Goal: Task Accomplishment & Management: Use online tool/utility

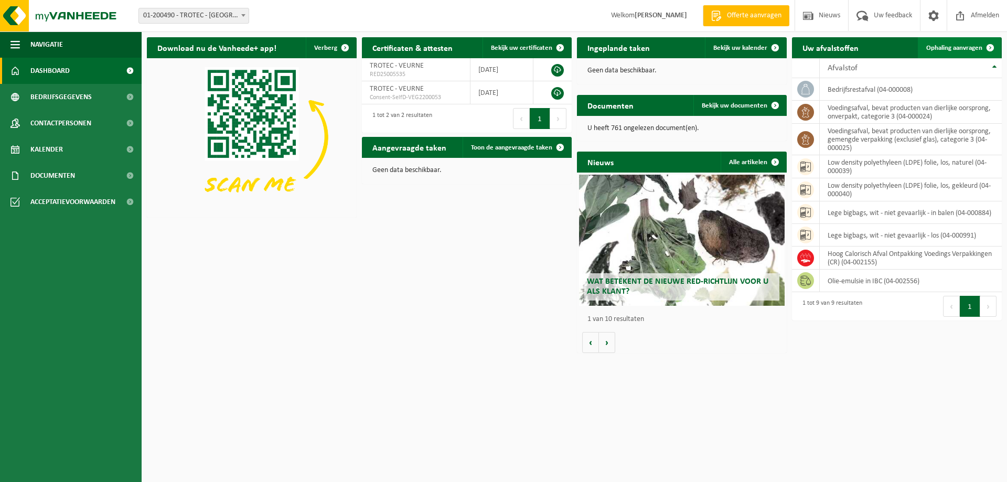
click at [958, 50] on span "Ophaling aanvragen" at bounding box center [954, 48] width 56 height 7
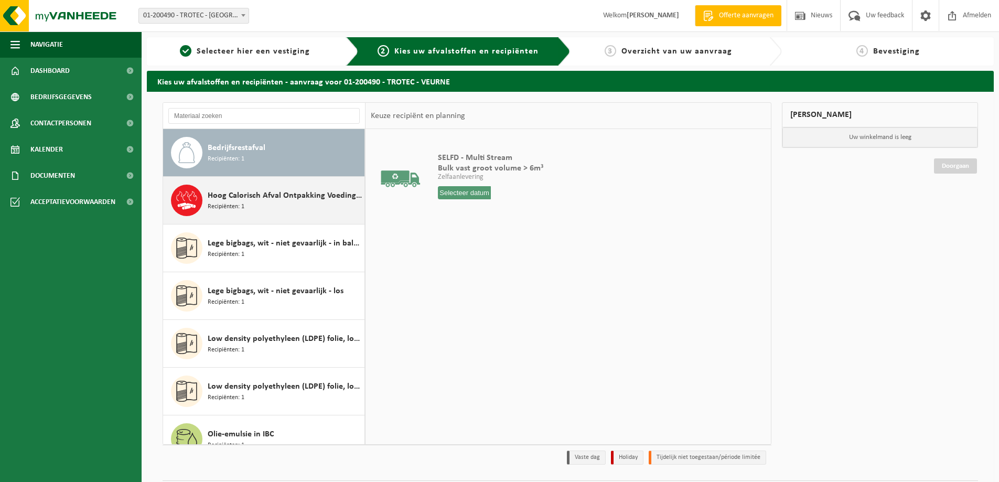
click at [240, 199] on span "Hoog Calorisch Afval Ontpakking Voedings Verpakkingen (CR)" at bounding box center [285, 195] width 154 height 13
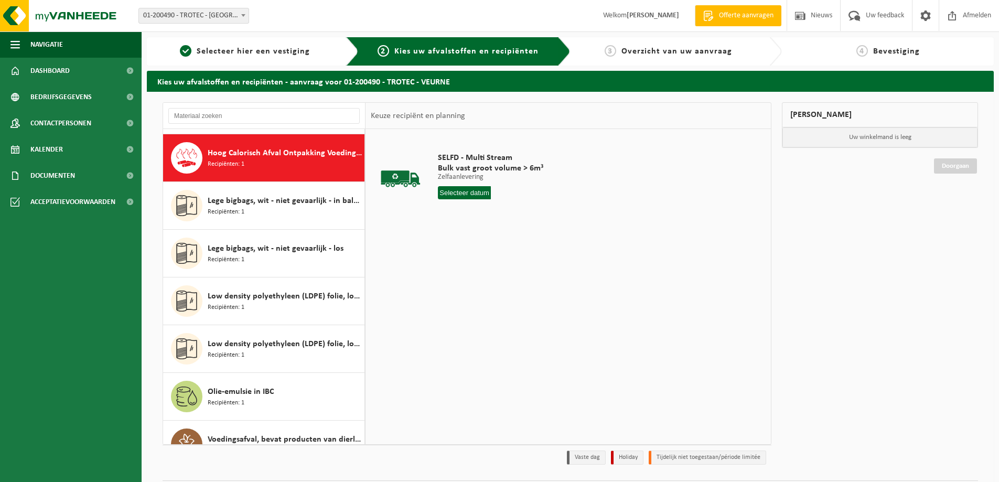
scroll to position [48, 0]
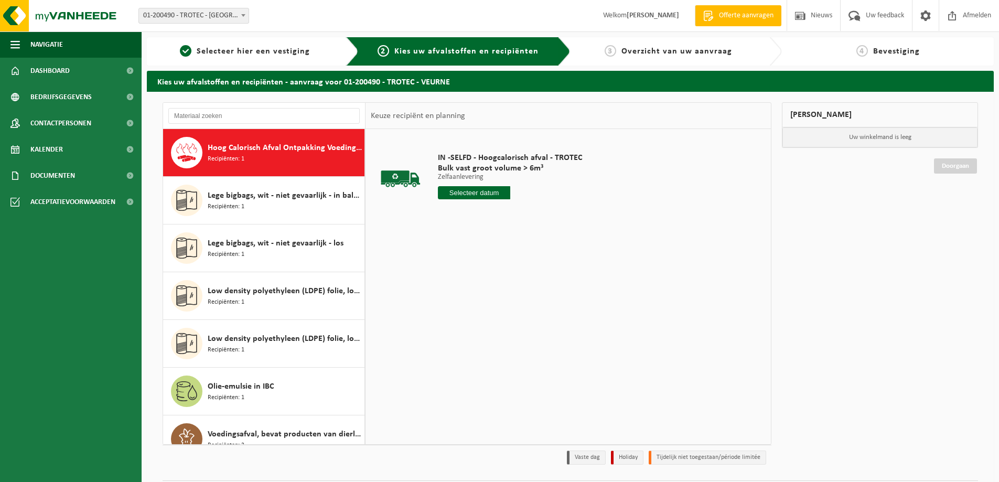
click at [465, 193] on input "text" at bounding box center [474, 192] width 72 height 13
click at [516, 319] on div "29" at bounding box center [521, 319] width 18 height 17
type input "Van 2025-08-29"
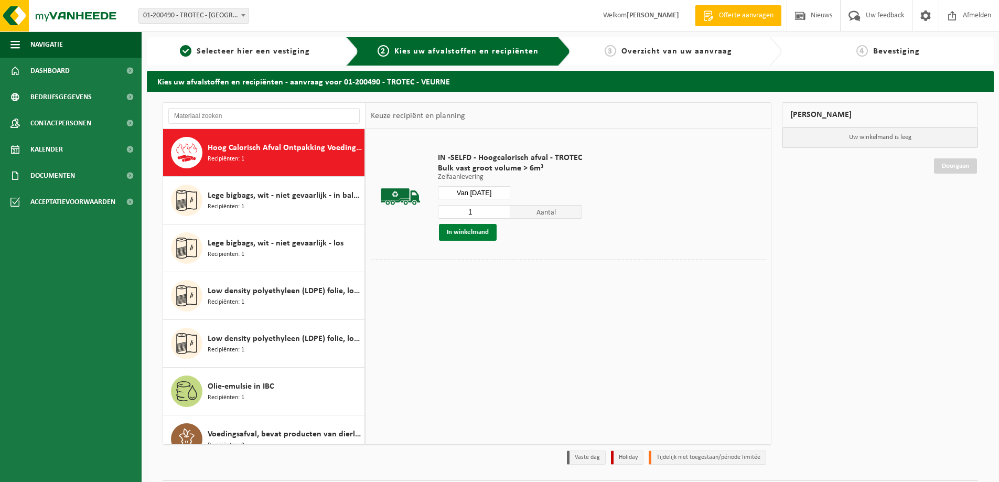
click at [474, 230] on button "In winkelmand" at bounding box center [468, 232] width 58 height 17
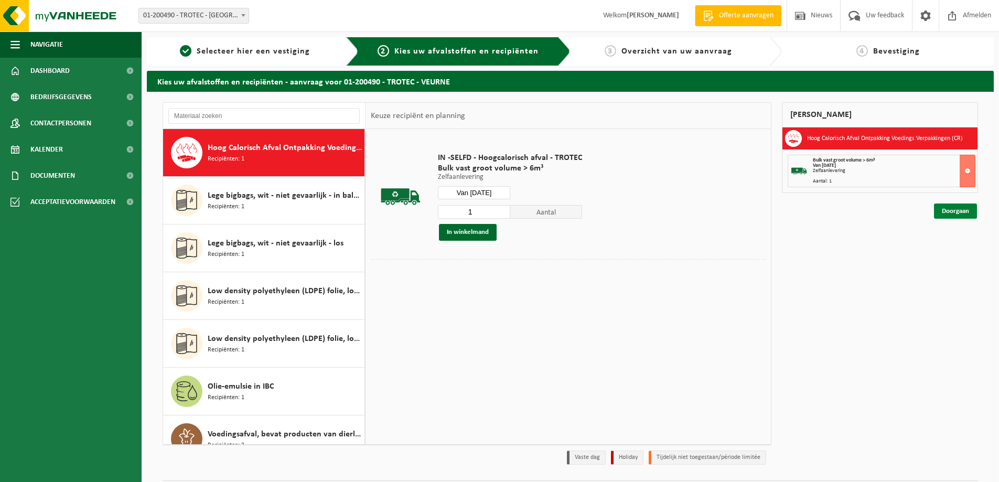
click at [956, 211] on link "Doorgaan" at bounding box center [955, 210] width 43 height 15
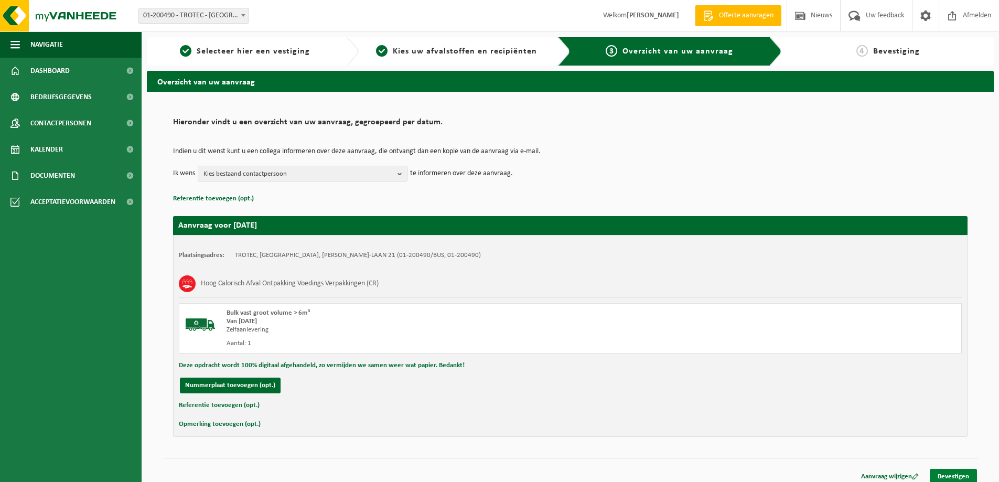
click at [953, 475] on link "Bevestigen" at bounding box center [953, 476] width 47 height 15
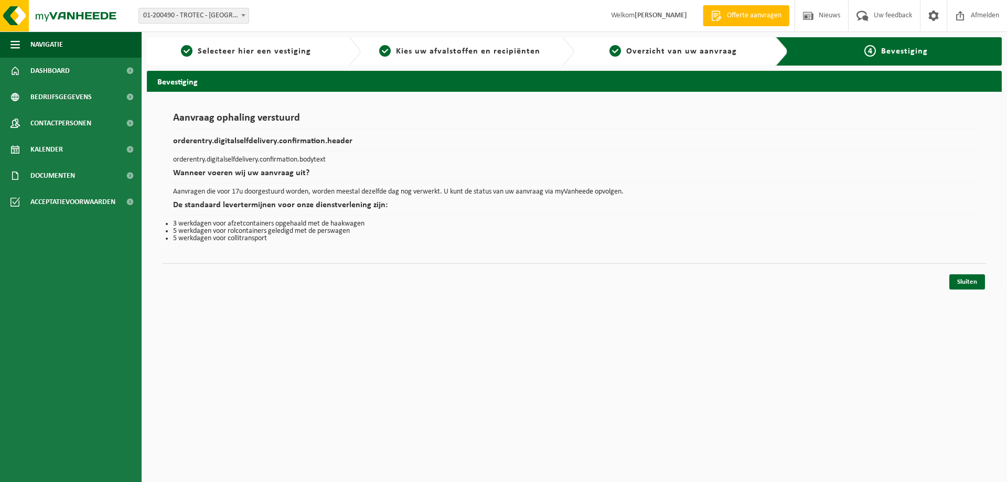
click at [960, 272] on div "Sluiten" at bounding box center [574, 268] width 823 height 11
click at [964, 283] on link "Sluiten" at bounding box center [967, 281] width 36 height 15
